Goal: Information Seeking & Learning: Learn about a topic

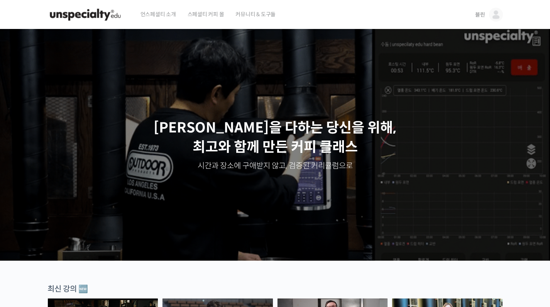
click at [476, 14] on span "블린" at bounding box center [480, 14] width 10 height 7
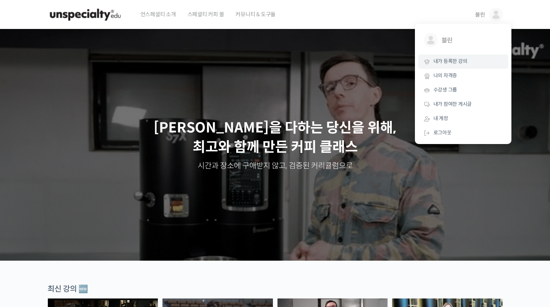
click at [455, 61] on span "내가 등록한 강의" at bounding box center [451, 61] width 34 height 7
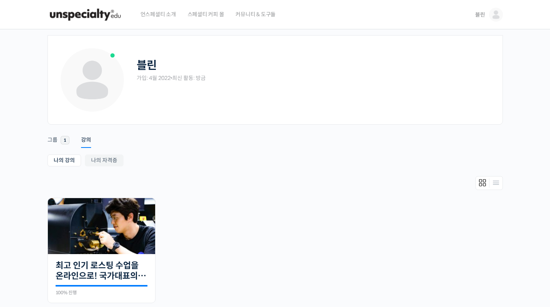
click at [107, 14] on img at bounding box center [86, 14] width 76 height 23
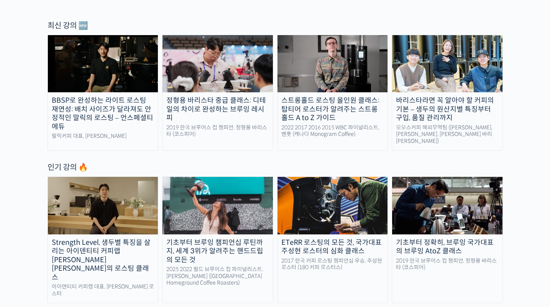
scroll to position [306, 0]
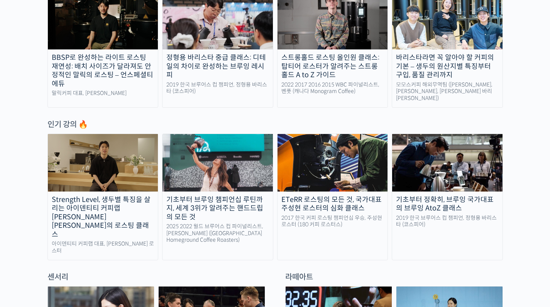
click at [341, 202] on div "ETeRR 로스팅의 모든 것, 국가대표 주성현 로스터의 심화 클래스" at bounding box center [333, 203] width 110 height 17
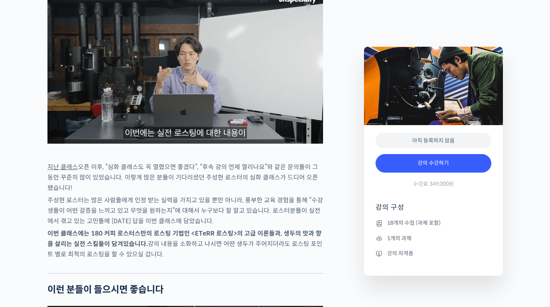
scroll to position [1094, 0]
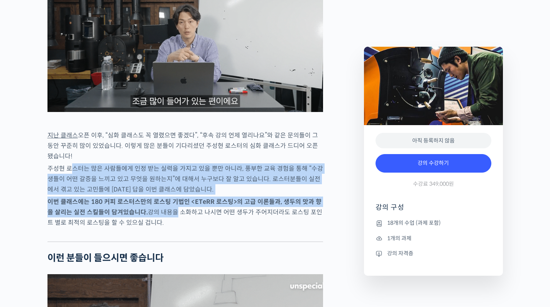
drag, startPoint x: 69, startPoint y: 193, endPoint x: 165, endPoint y: 239, distance: 106.2
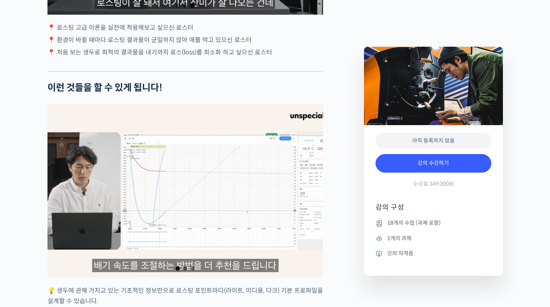
scroll to position [1570, 0]
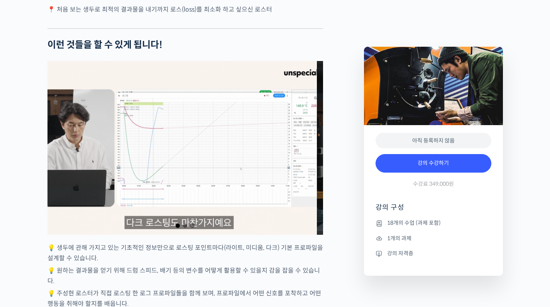
click at [157, 205] on div "1 / 3" at bounding box center [179, 148] width 276 height 174
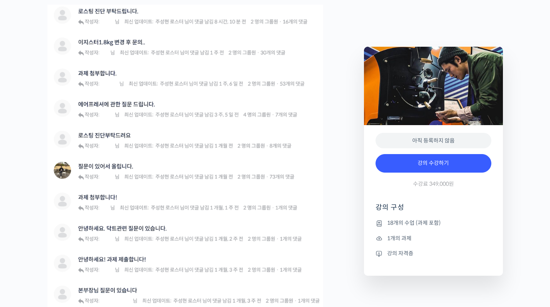
scroll to position [2597, 0]
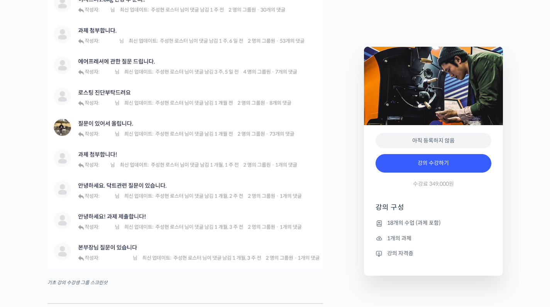
click at [127, 143] on img at bounding box center [186, 115] width 276 height 307
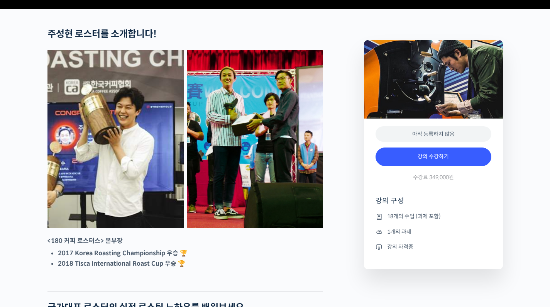
scroll to position [202, 0]
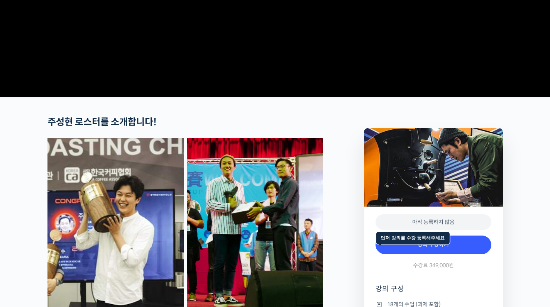
click at [444, 230] on div "아직 등록하지 않음" at bounding box center [434, 222] width 116 height 16
click at [443, 230] on div "아직 등록하지 않음" at bounding box center [434, 222] width 116 height 16
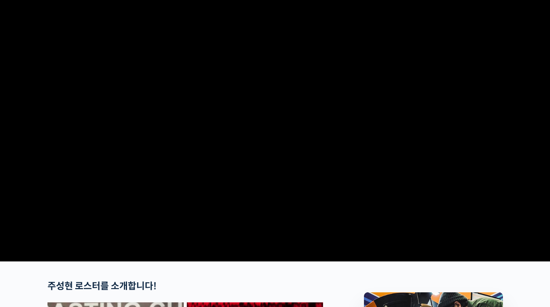
scroll to position [0, 0]
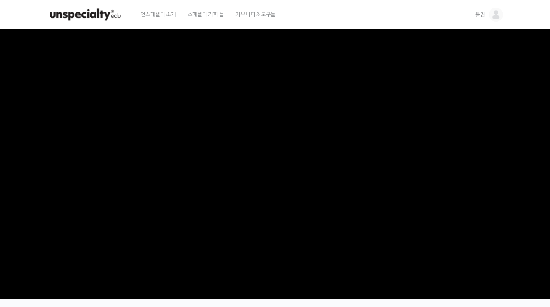
click at [101, 17] on img at bounding box center [86, 14] width 76 height 23
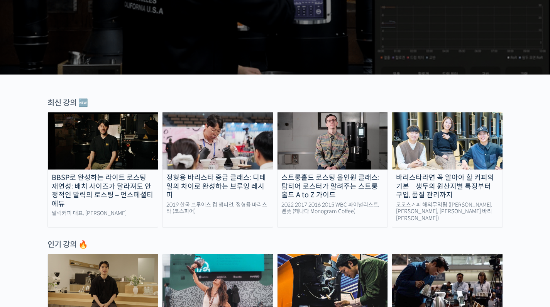
scroll to position [329, 0]
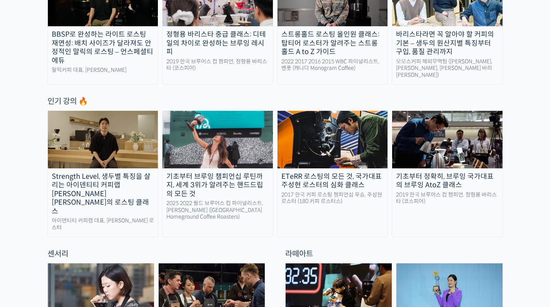
click at [137, 141] on img at bounding box center [103, 139] width 110 height 57
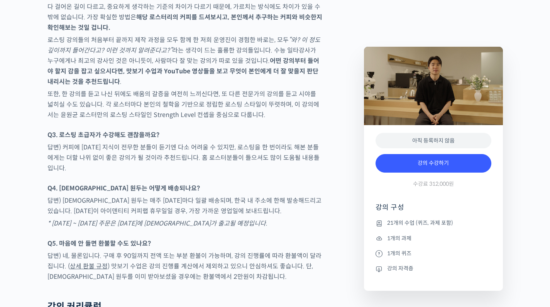
scroll to position [3548, 0]
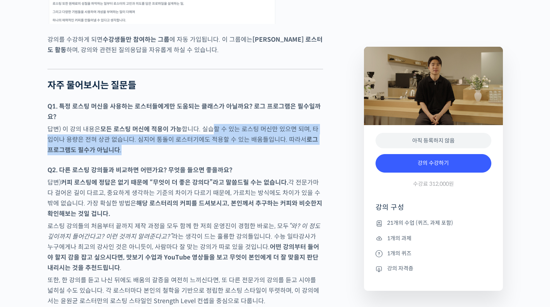
drag, startPoint x: 215, startPoint y: 100, endPoint x: 287, endPoint y: 120, distance: 74.0
click at [287, 124] on p "답변) 이 강의 내용은 모든 로스팅 머신에 적용이 가능 합니다. 실습할 수 있는 로스팅 머신만 있으면 되며, 타입이나 용량은 전혀 상관 없습니…" at bounding box center [186, 139] width 276 height 31
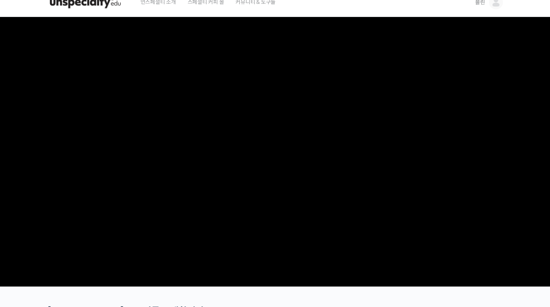
scroll to position [0, 0]
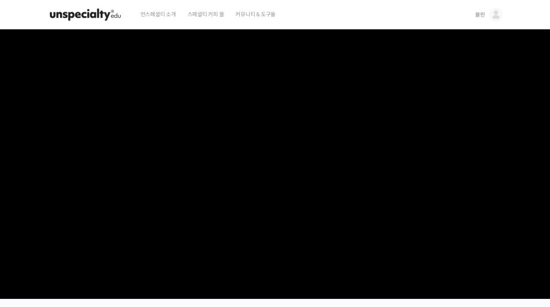
click at [97, 15] on img at bounding box center [86, 14] width 76 height 23
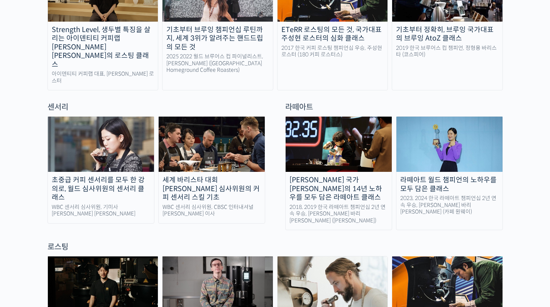
scroll to position [535, 0]
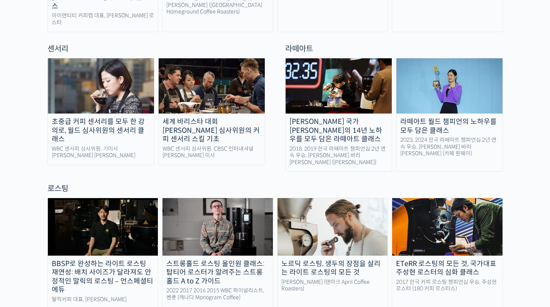
click at [59, 183] on div "로스팅" at bounding box center [276, 188] width 456 height 10
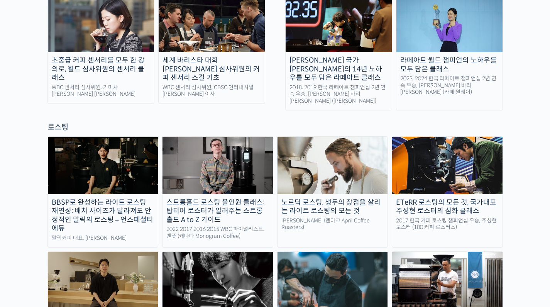
scroll to position [626, 0]
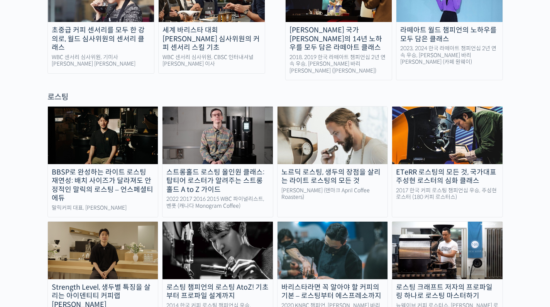
click at [438, 283] on div "로스팅 크래프트 저자의 프로파일링 하나로 로스팅 마스터하기" at bounding box center [447, 291] width 110 height 17
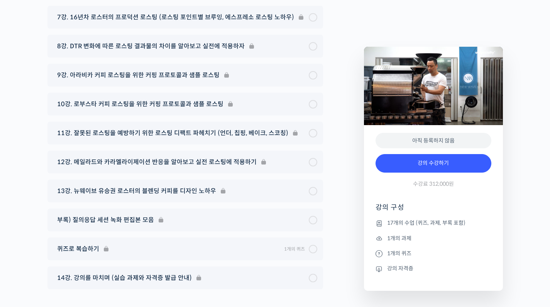
scroll to position [4271, 0]
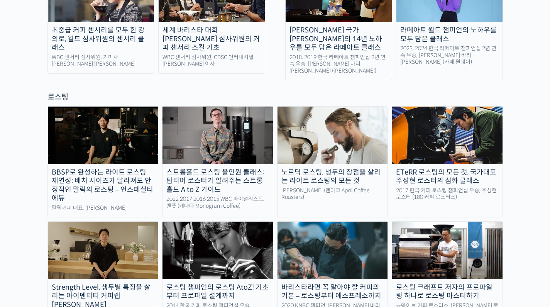
click at [239, 222] on img at bounding box center [218, 250] width 110 height 57
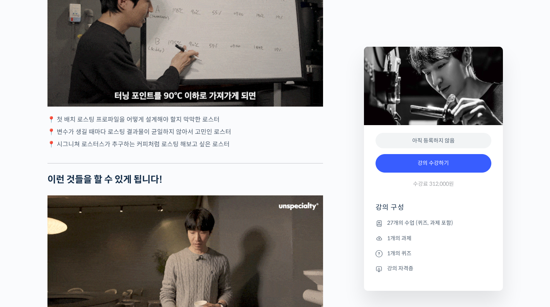
scroll to position [1419, 0]
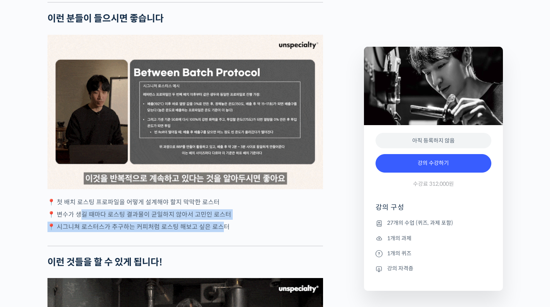
drag, startPoint x: 81, startPoint y: 241, endPoint x: 218, endPoint y: 253, distance: 137.6
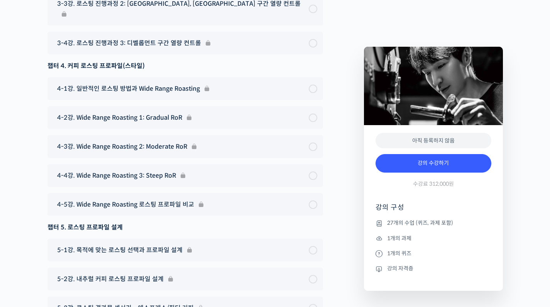
scroll to position [4461, 0]
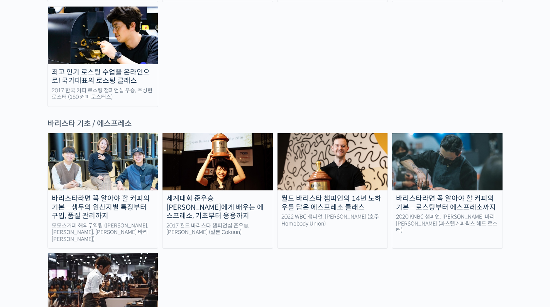
scroll to position [1015, 0]
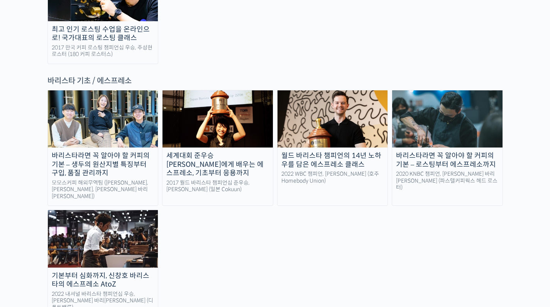
click at [126, 151] on div "바리스타라면 꼭 알아야 할 커피의 기본 – 생두의 원산지별 특징부터 구입, 품질 관리까지" at bounding box center [103, 164] width 110 height 26
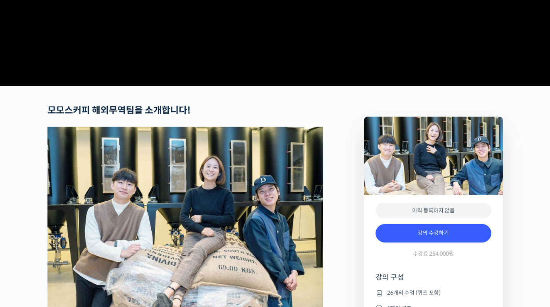
scroll to position [313, 0]
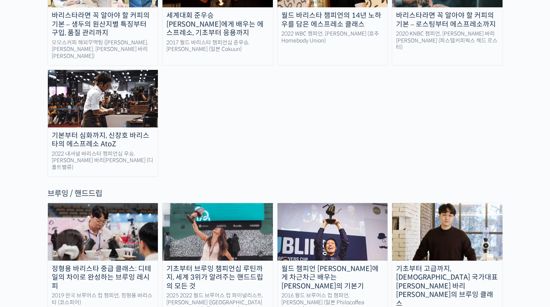
scroll to position [1193, 0]
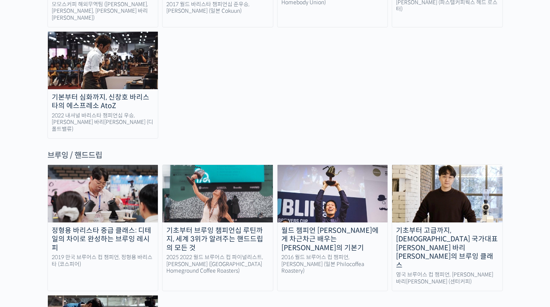
click at [322, 226] on div "월드 챔피언 [PERSON_NAME]에게 차근차근 배우는 [PERSON_NAME]의 기본기" at bounding box center [333, 239] width 110 height 26
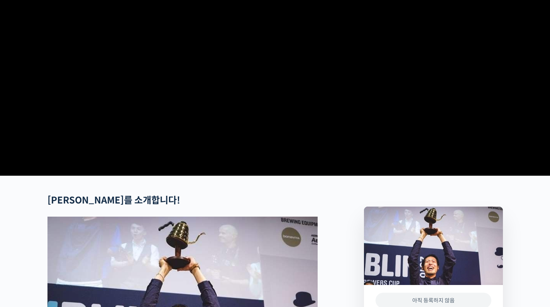
scroll to position [332, 0]
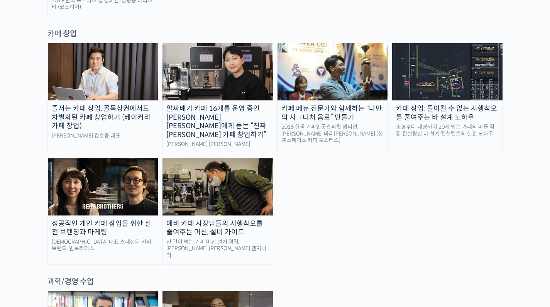
scroll to position [1615, 0]
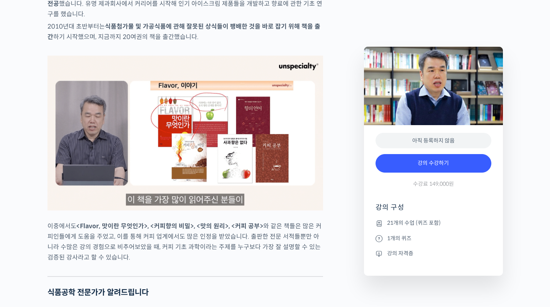
scroll to position [529, 0]
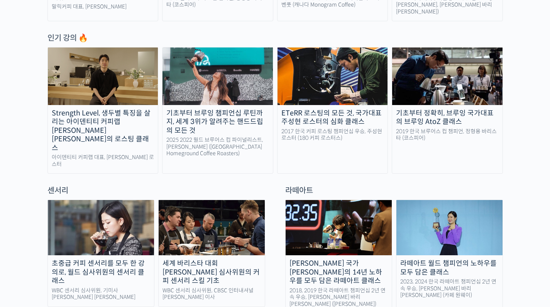
scroll to position [429, 0]
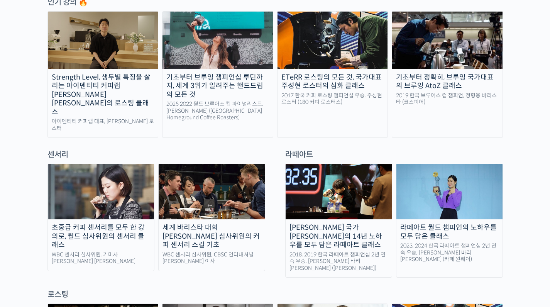
click at [329, 223] on div "[PERSON_NAME] 국가[PERSON_NAME]의 14년 노하우를 모두 담은 라떼아트 클래스" at bounding box center [339, 236] width 106 height 26
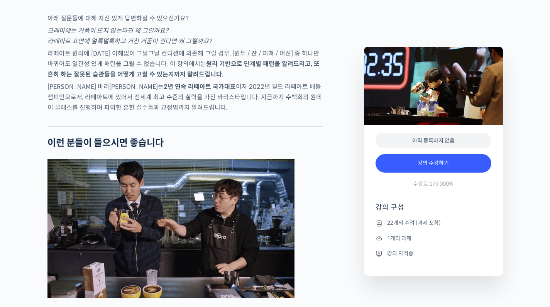
scroll to position [1455, 0]
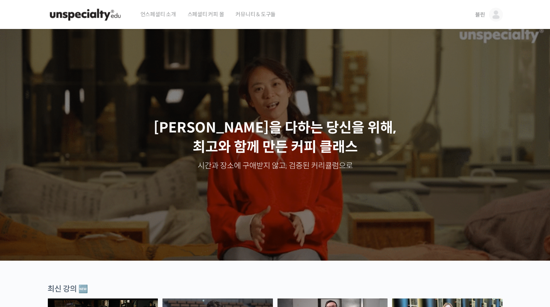
click at [244, 15] on span "커뮤니티 & 도구들" at bounding box center [256, 14] width 40 height 29
